Goal: Information Seeking & Learning: Learn about a topic

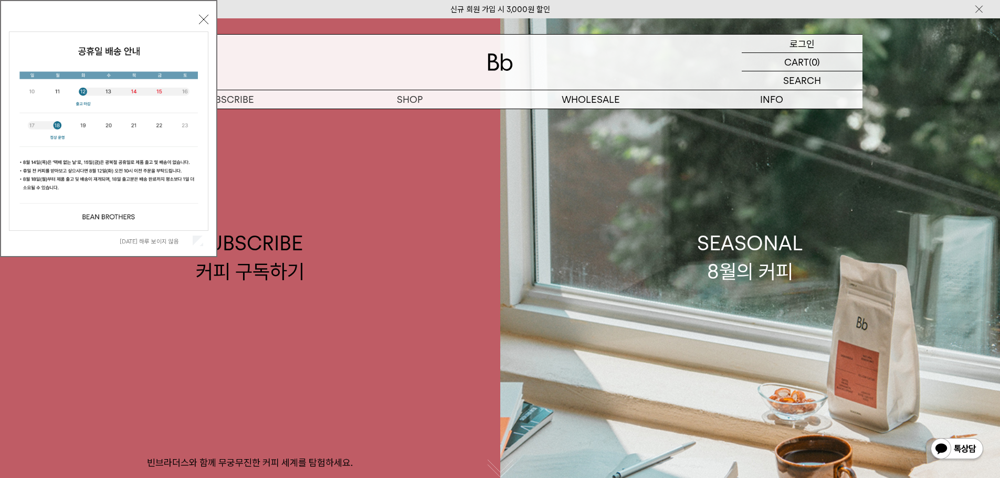
click at [790, 42] on p "로그인" at bounding box center [801, 44] width 25 height 18
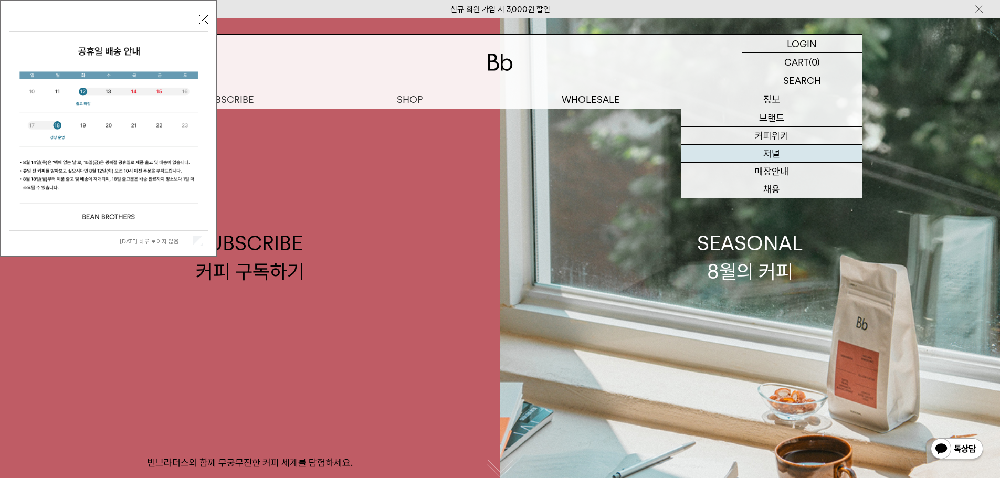
click at [761, 156] on link "저널" at bounding box center [771, 154] width 181 height 18
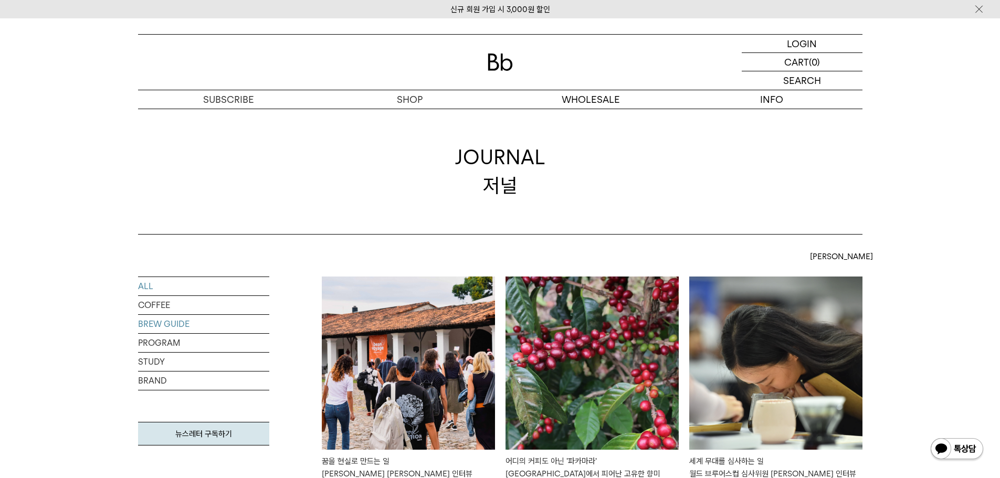
click at [144, 323] on link "BREW GUIDE" at bounding box center [203, 324] width 131 height 18
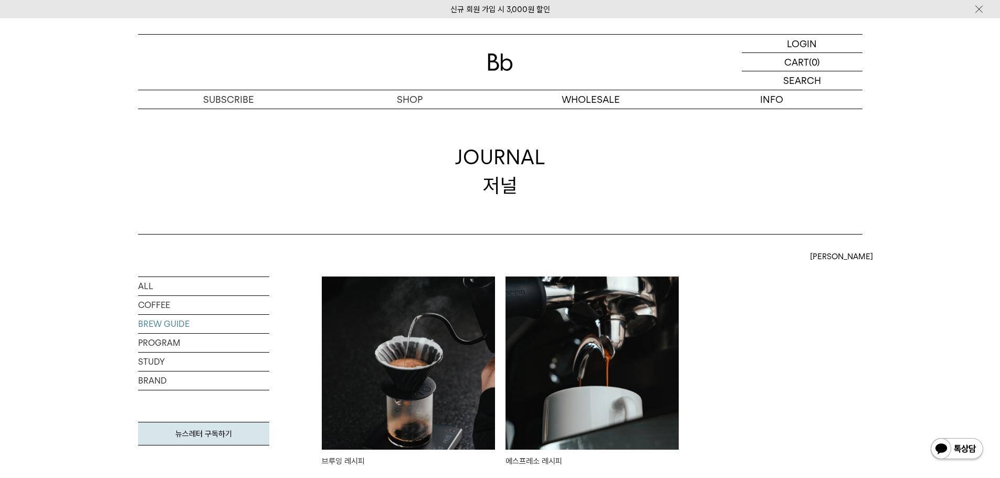
click at [385, 346] on img at bounding box center [408, 363] width 173 height 173
